Goal: Task Accomplishment & Management: Manage account settings

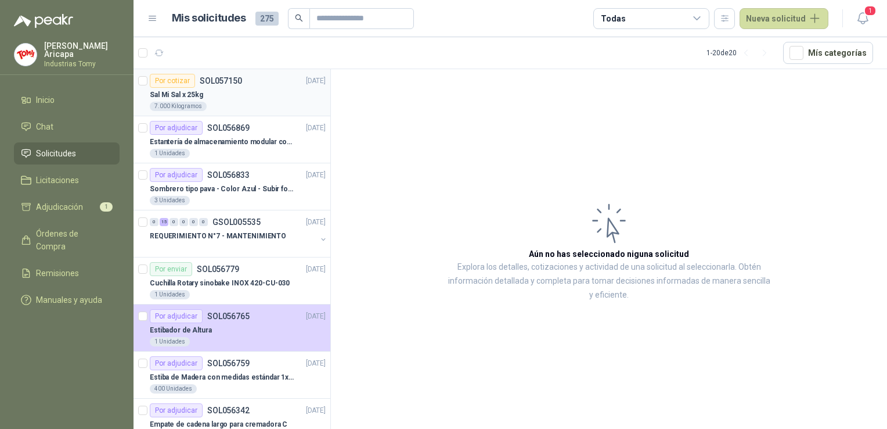
click at [227, 85] on div "Por cotizar SOL057150" at bounding box center [196, 81] width 92 height 14
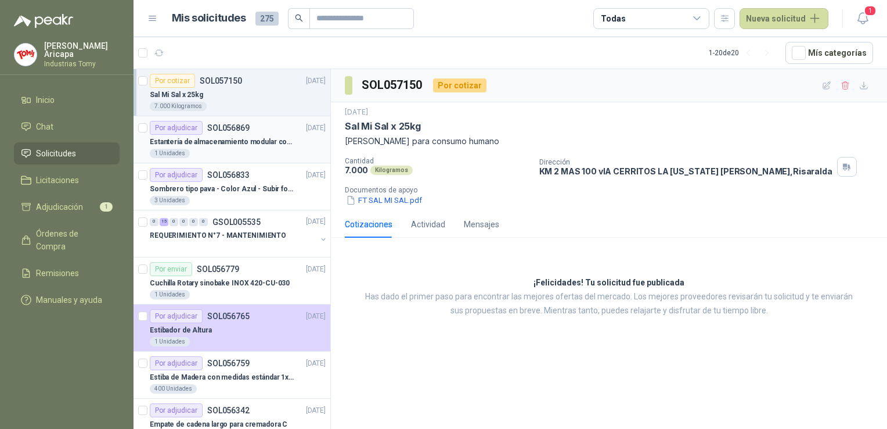
click at [207, 131] on p "SOL056869" at bounding box center [228, 128] width 42 height 8
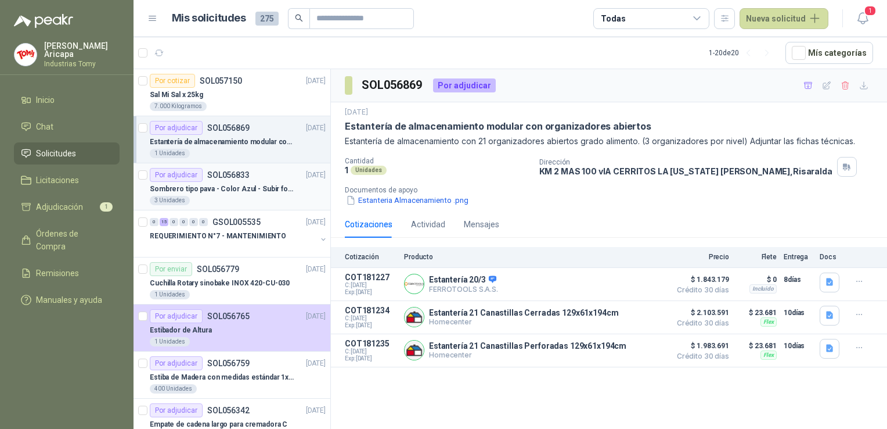
click at [210, 190] on p "Sombrero tipo pava - Color Azul - Subir foto" at bounding box center [222, 189] width 145 height 11
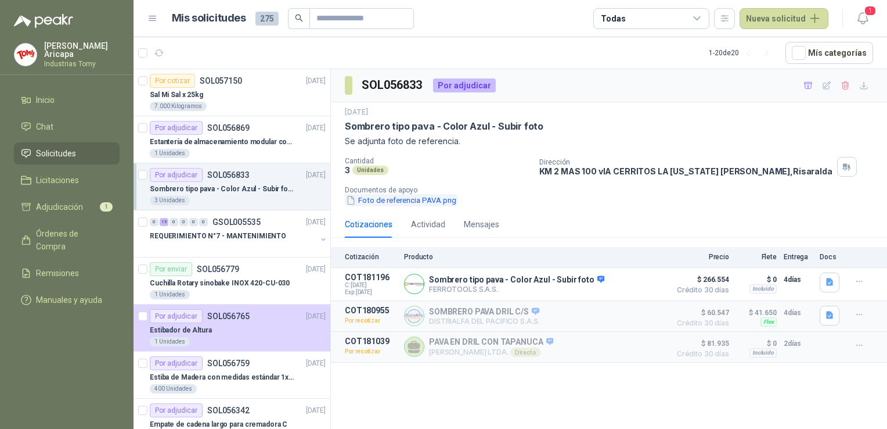
click at [404, 199] on button "Foto de referencia PAVA.png" at bounding box center [401, 200] width 113 height 12
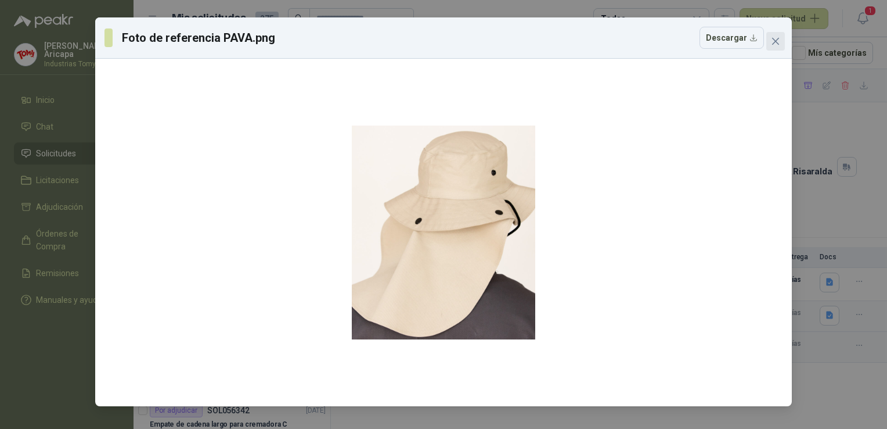
click at [773, 41] on icon "close" at bounding box center [775, 41] width 9 height 9
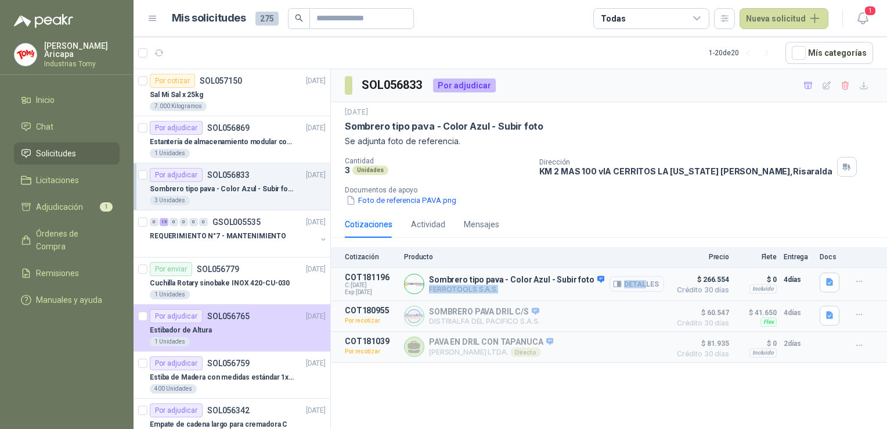
drag, startPoint x: 610, startPoint y: 282, endPoint x: 646, endPoint y: 286, distance: 36.2
click at [646, 286] on div "Sombrero tipo pava - Color Azul - Subir foto FERROTOOLS S.A.S. Detalles" at bounding box center [534, 283] width 260 height 23
click at [646, 286] on button "Detalles" at bounding box center [637, 284] width 55 height 16
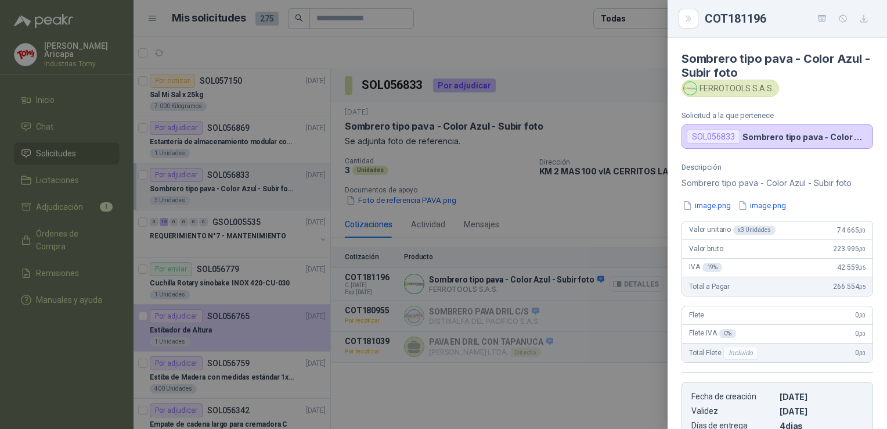
scroll to position [196, 0]
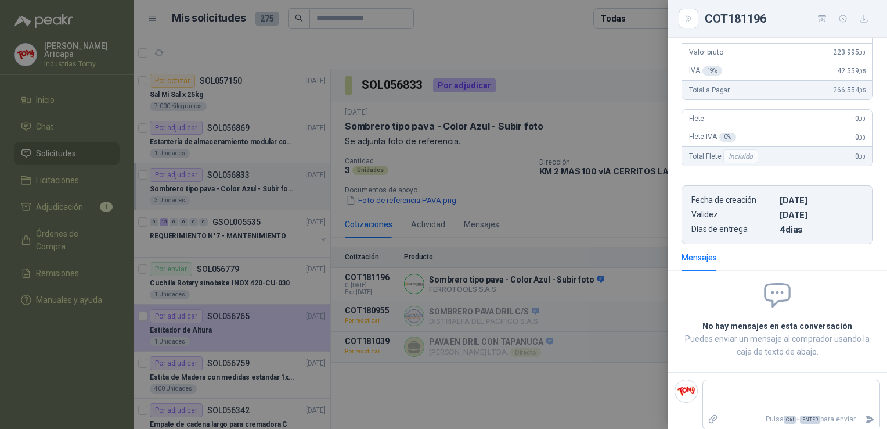
click at [828, 267] on div "Mensajes" at bounding box center [778, 257] width 192 height 27
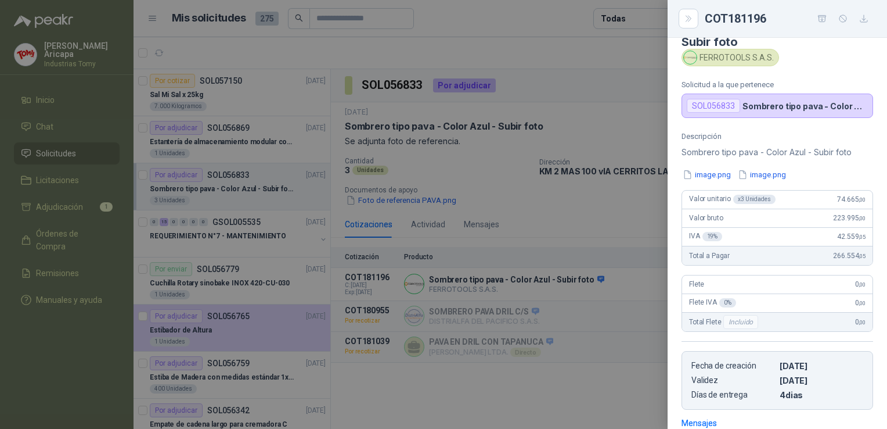
scroll to position [30, 0]
click at [715, 179] on button "image.png" at bounding box center [707, 176] width 51 height 12
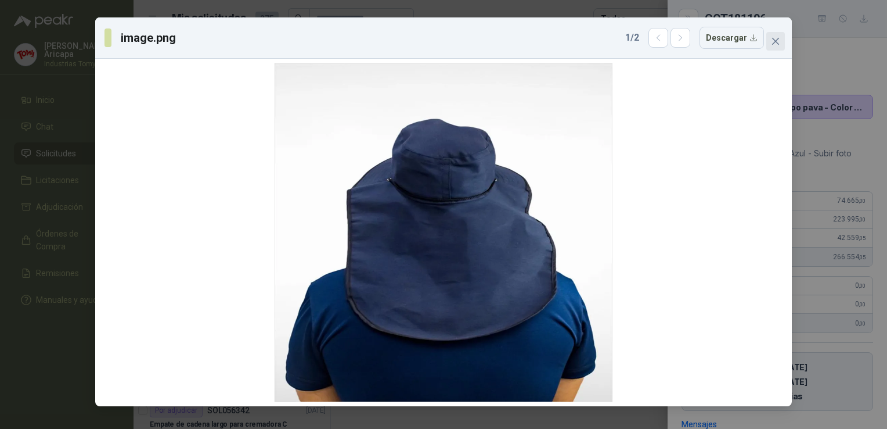
click at [772, 38] on icon "close" at bounding box center [775, 41] width 9 height 9
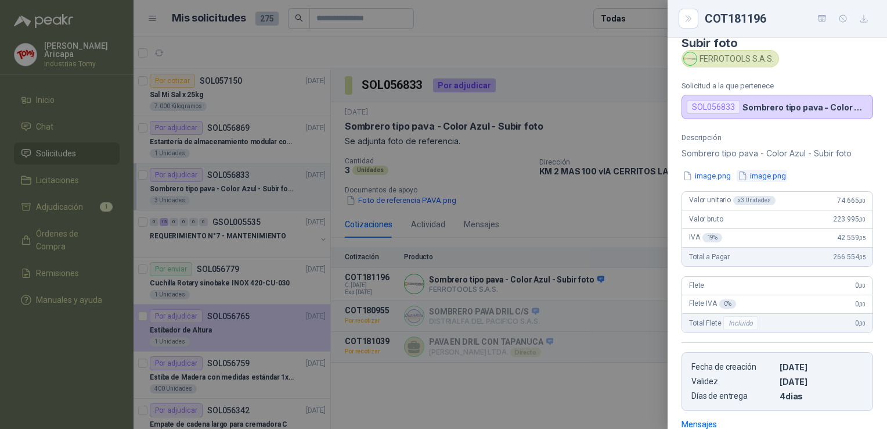
click at [767, 173] on button "image.png" at bounding box center [762, 176] width 51 height 12
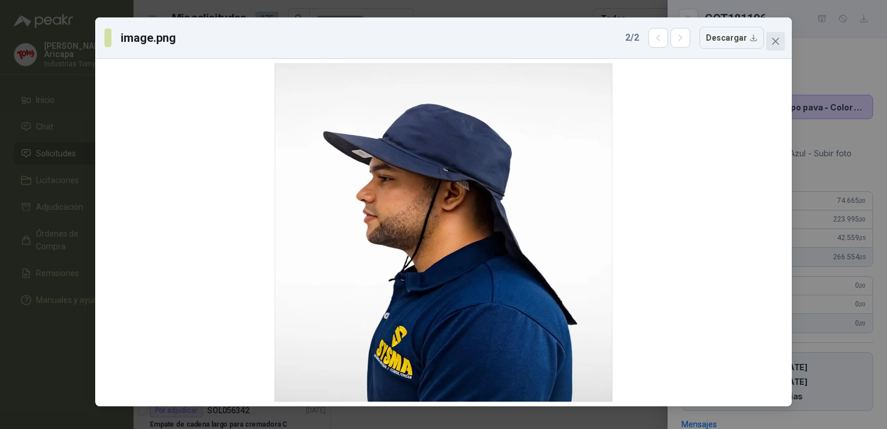
click at [776, 36] on button "Close" at bounding box center [776, 41] width 19 height 19
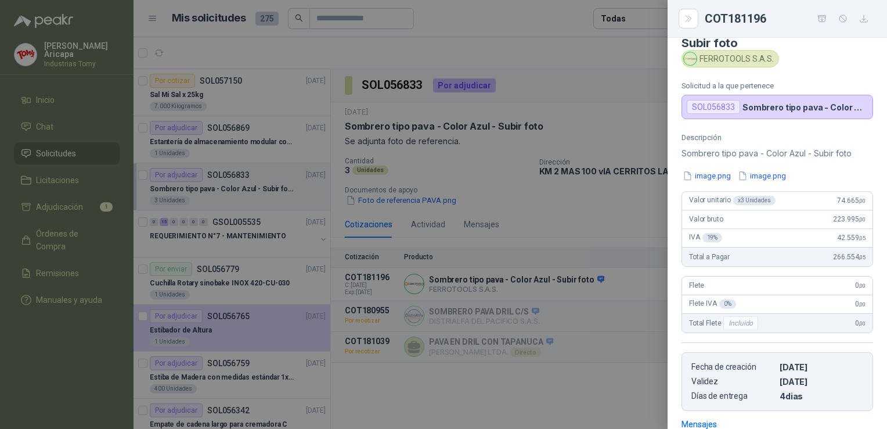
click at [594, 64] on div at bounding box center [443, 214] width 887 height 429
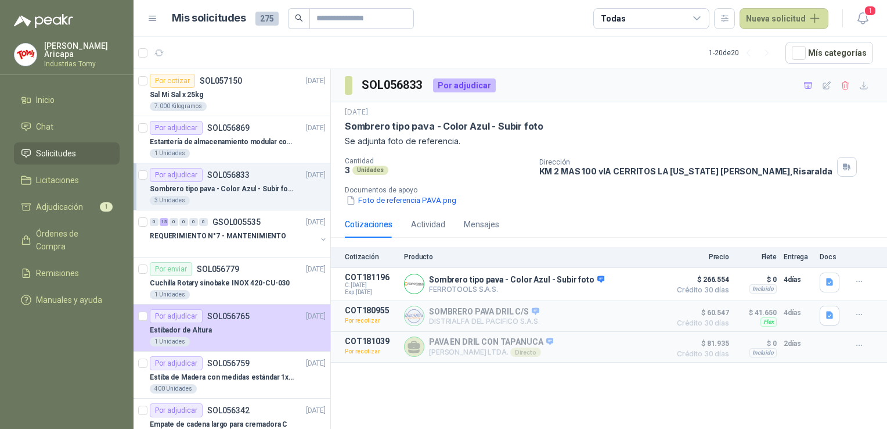
click at [835, 211] on div "Cotizaciones Actividad Mensajes" at bounding box center [609, 224] width 528 height 27
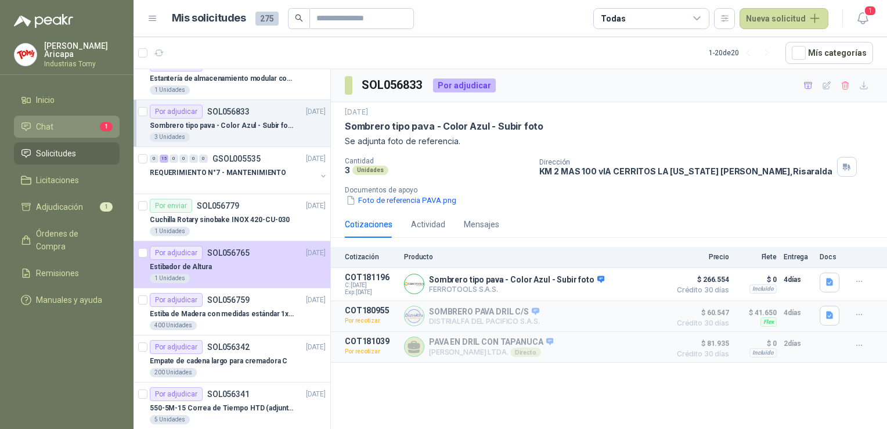
scroll to position [58, 0]
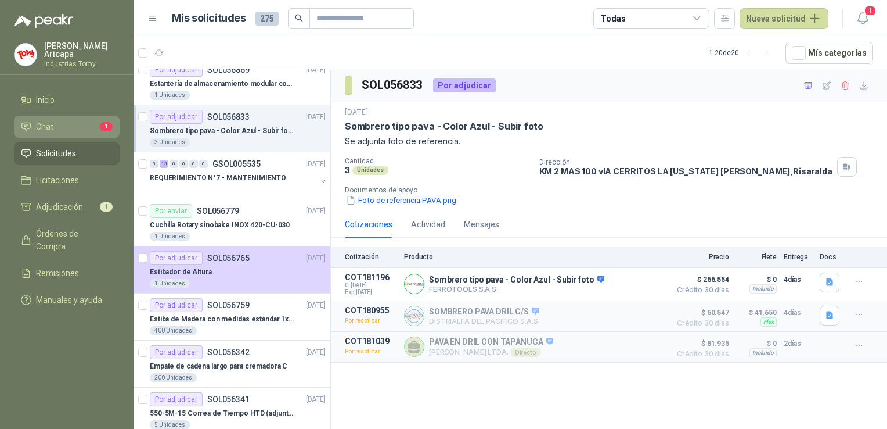
click at [72, 120] on li "Chat 1" at bounding box center [67, 126] width 92 height 13
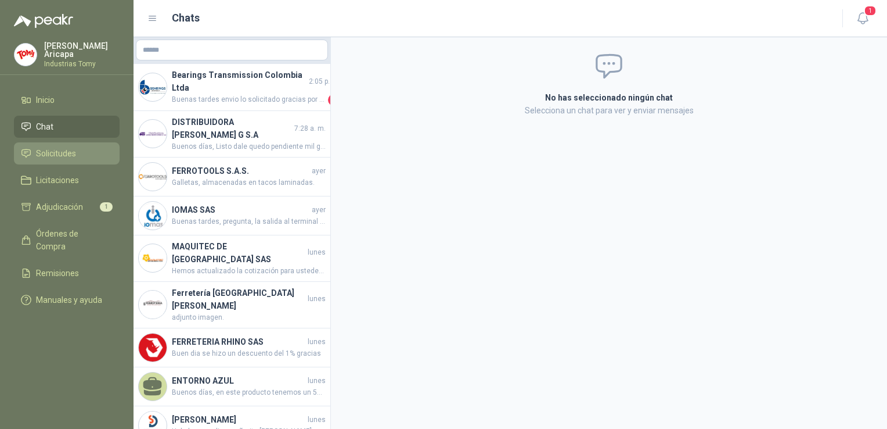
click at [59, 143] on link "Solicitudes" at bounding box center [67, 153] width 106 height 22
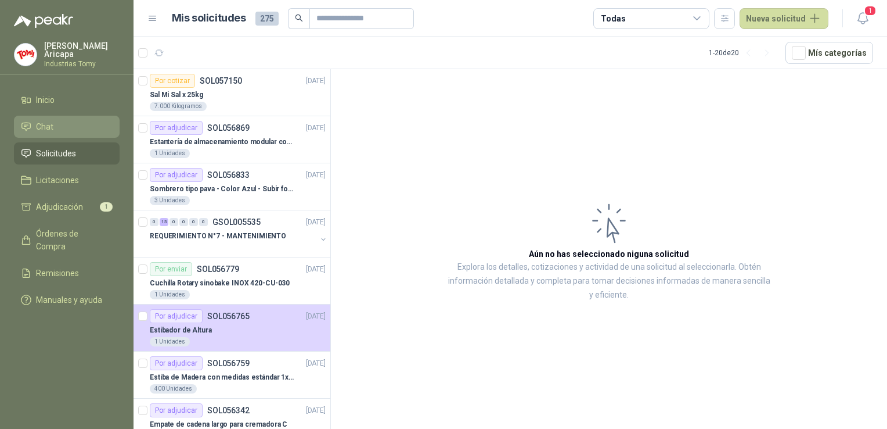
click at [59, 134] on link "Chat" at bounding box center [67, 127] width 106 height 22
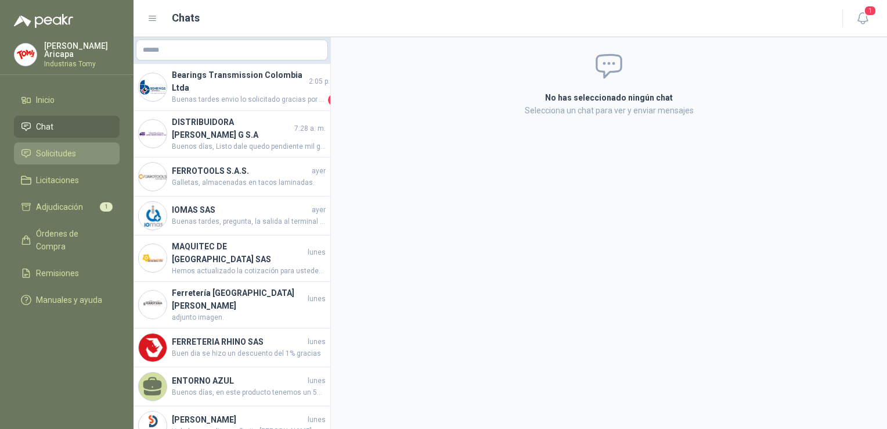
click at [58, 150] on span "Solicitudes" at bounding box center [56, 153] width 40 height 13
